Goal: Information Seeking & Learning: Find specific page/section

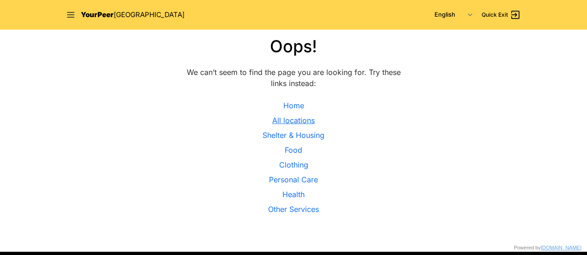
click at [295, 122] on link "All locations" at bounding box center [293, 120] width 43 height 11
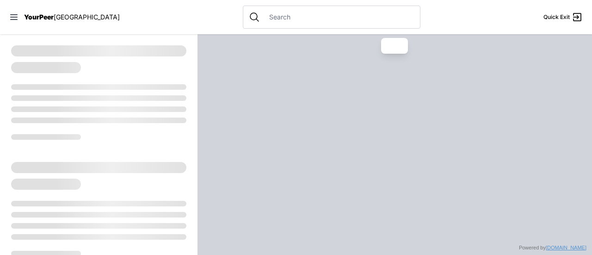
select select "recentlyUpdated"
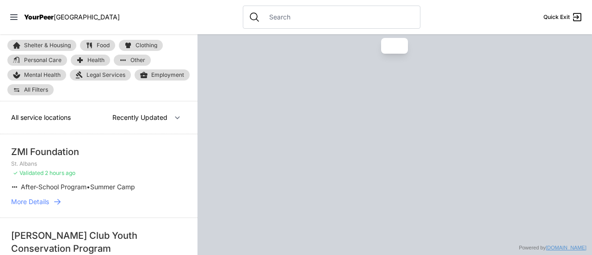
click at [296, 17] on input "text" at bounding box center [339, 16] width 151 height 9
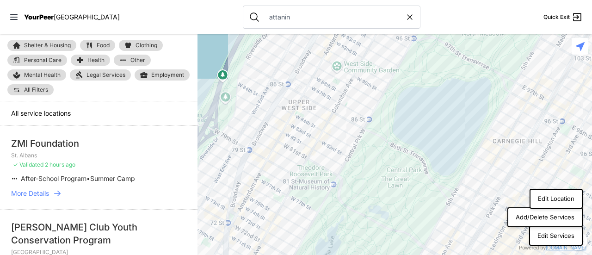
click at [264, 19] on input "attanin" at bounding box center [335, 16] width 142 height 9
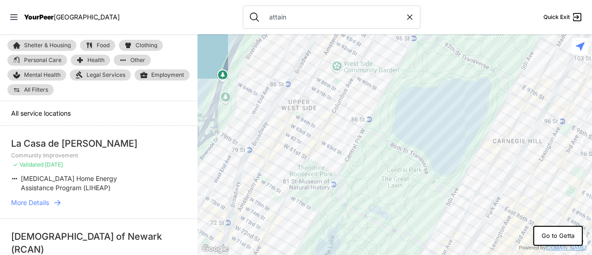
type input "attain"
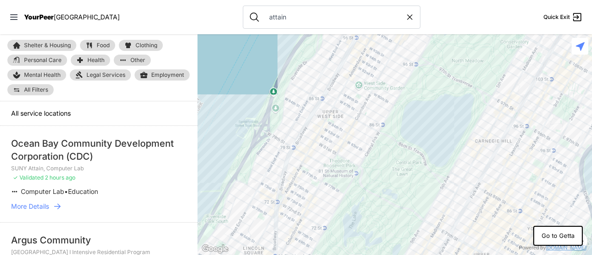
click at [286, 21] on input "attain" at bounding box center [335, 16] width 142 height 9
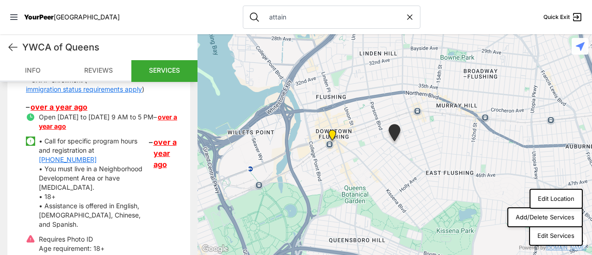
scroll to position [721, 0]
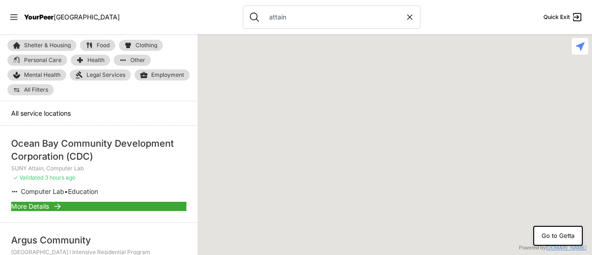
click at [40, 203] on span "More Details" at bounding box center [30, 206] width 38 height 9
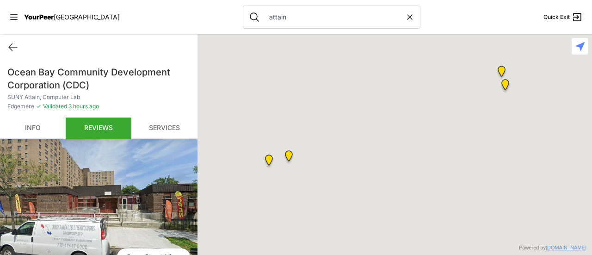
scroll to position [362, 0]
